Goal: Task Accomplishment & Management: Manage account settings

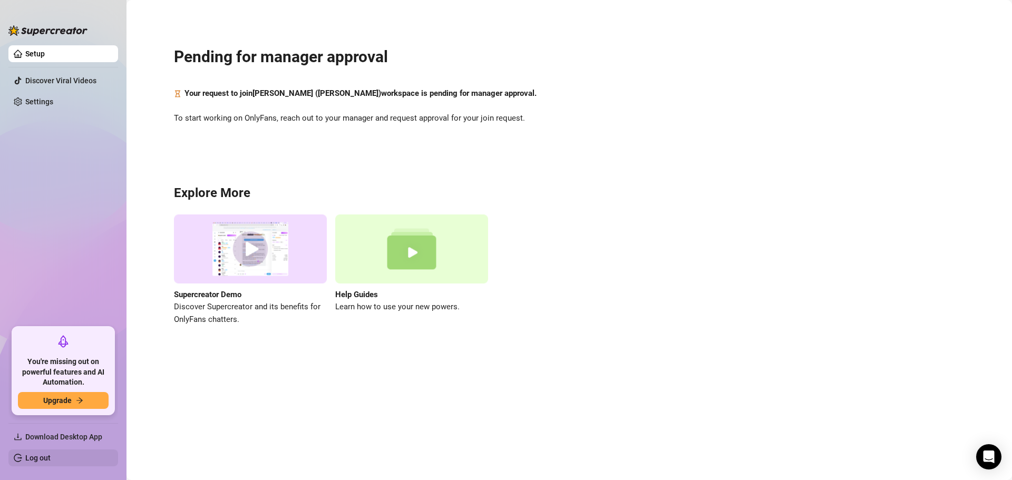
click at [51, 456] on link "Log out" at bounding box center [37, 458] width 25 height 8
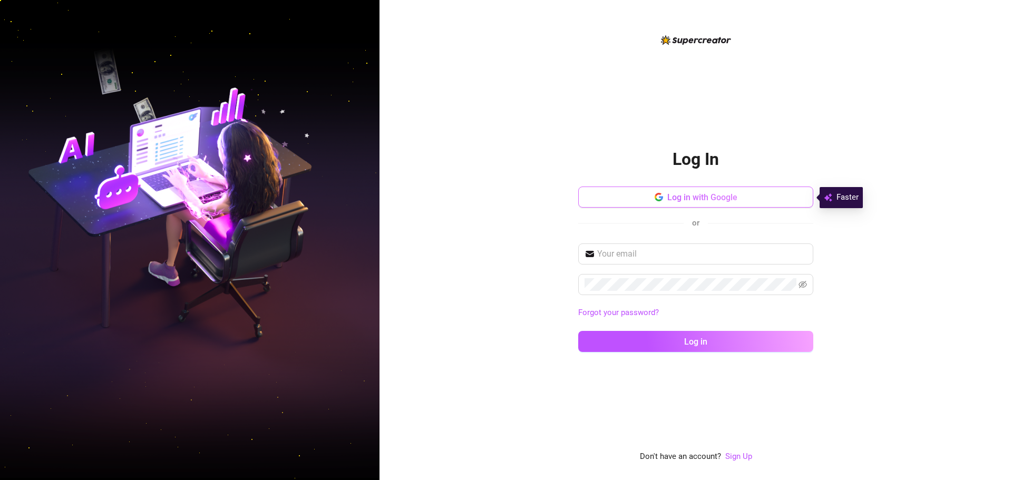
click at [682, 203] on button "Log in with Google" at bounding box center [695, 197] width 235 height 21
